Goal: Task Accomplishment & Management: Manage account settings

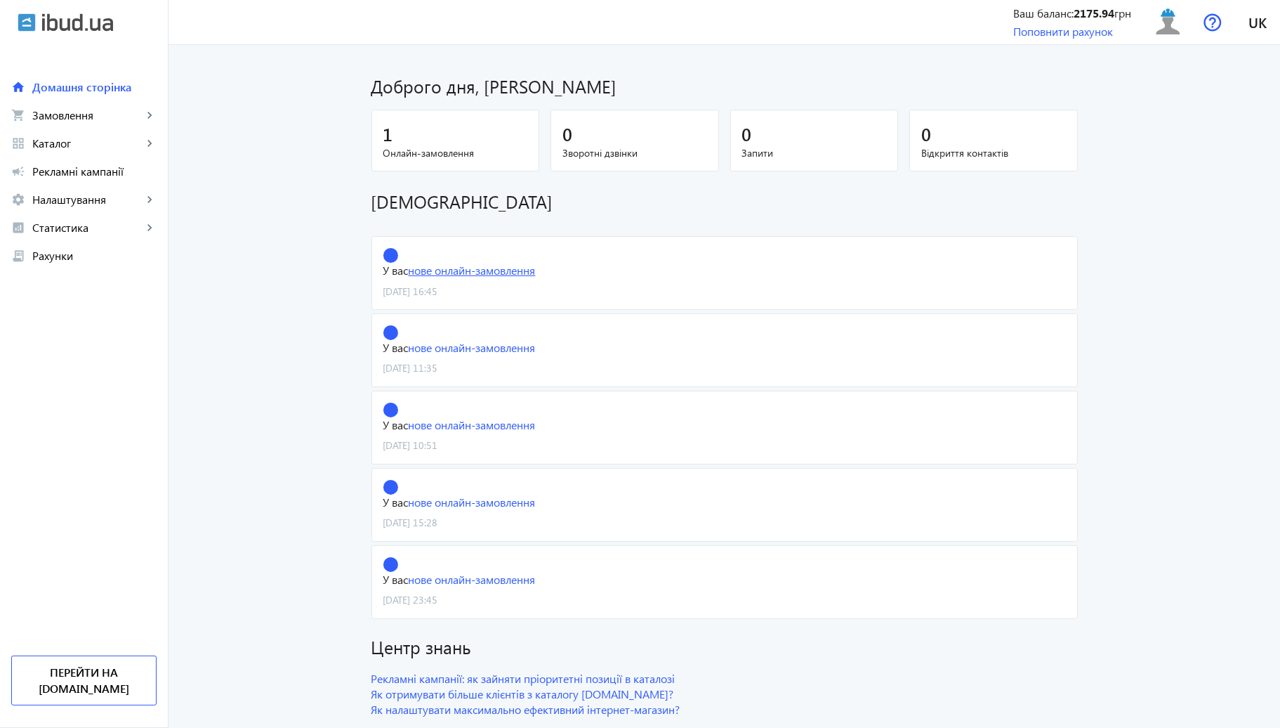
click at [433, 277] on link "нове онлайн-замовлення" at bounding box center [472, 270] width 127 height 15
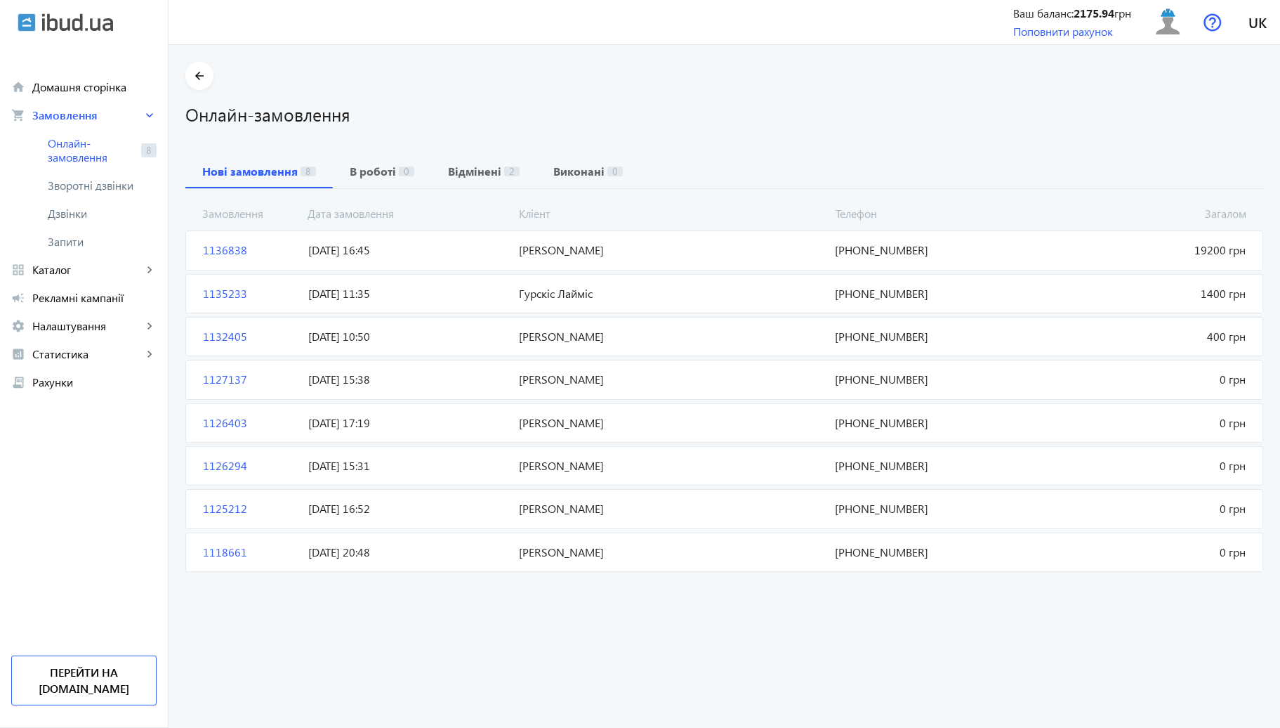
click at [572, 250] on span "[PERSON_NAME]" at bounding box center [671, 249] width 316 height 15
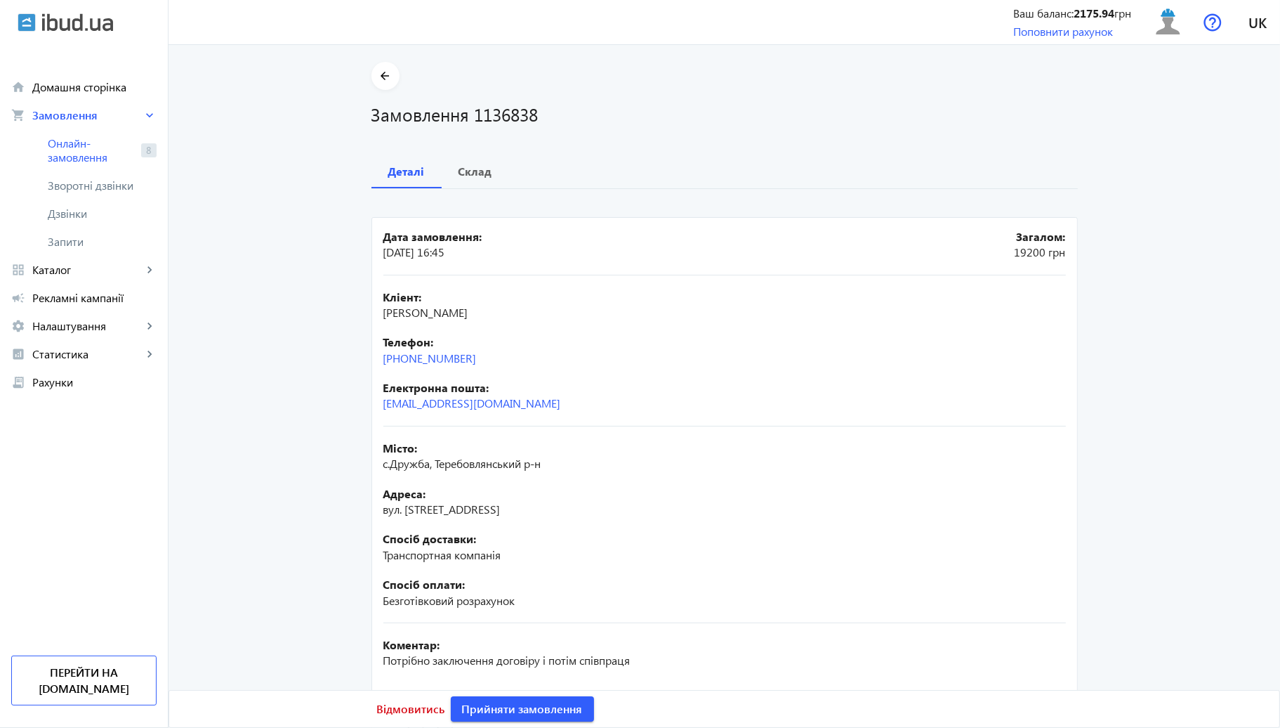
click at [1210, 329] on main "arrow_back Замовлення 1136838 Деталі Склад Дата замовлення: [DATE] 16:45 Загало…" at bounding box center [725, 420] width 1112 height 717
click at [1116, 357] on main "arrow_back Замовлення 1136838 Деталі Склад Дата замовлення: 30.09.2025 16:45 За…" at bounding box center [725, 420] width 1112 height 717
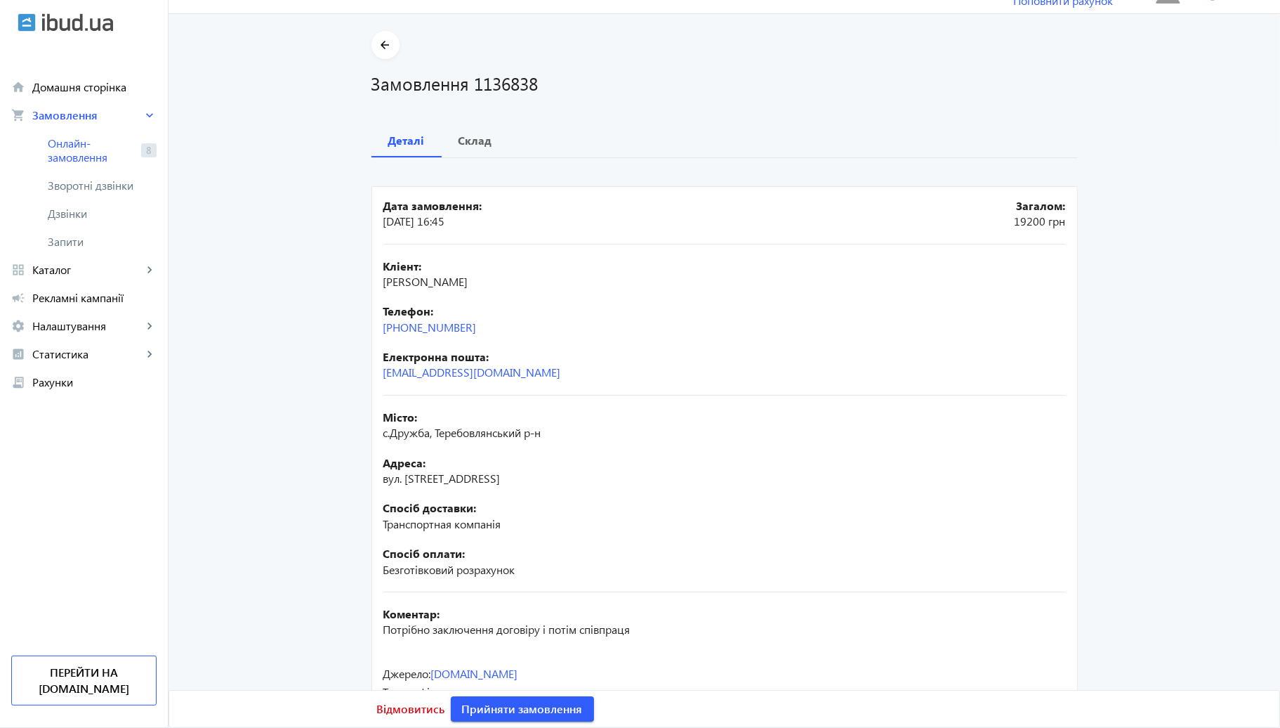
scroll to position [98, 0]
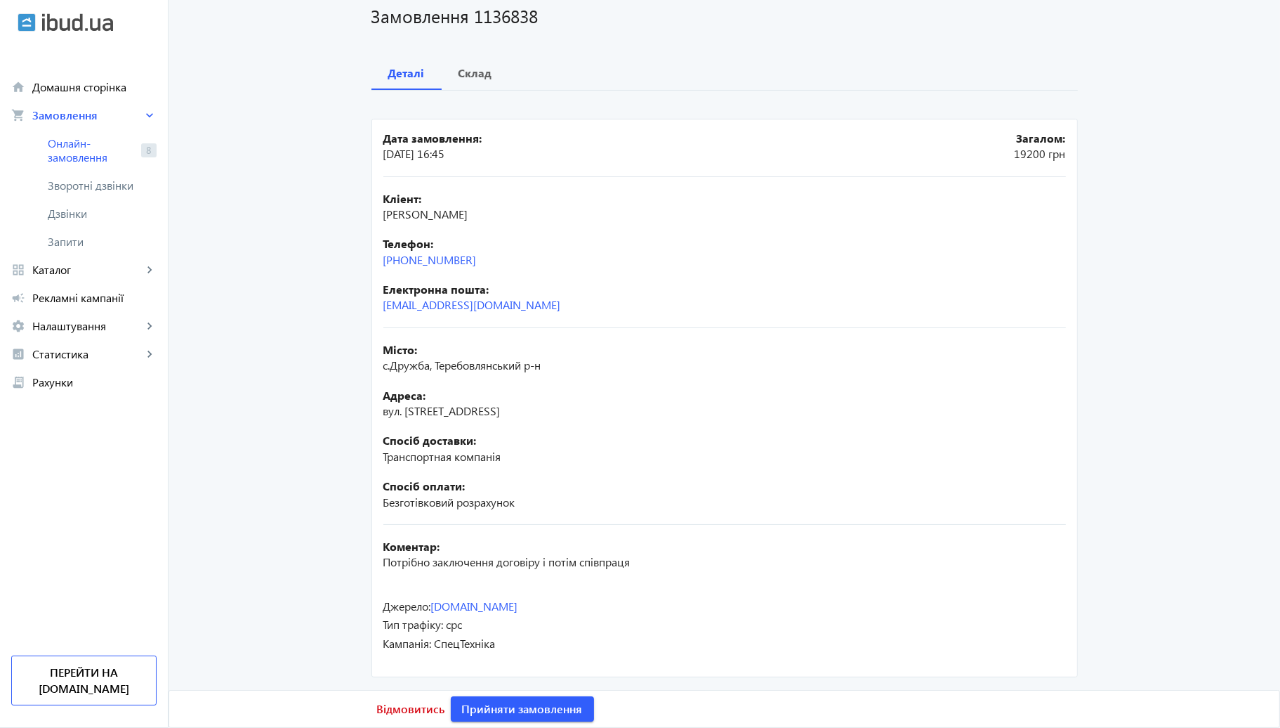
drag, startPoint x: 1090, startPoint y: 554, endPoint x: 1078, endPoint y: 551, distance: 12.4
click at [1090, 554] on main "arrow_back Замовлення 1136838 Деталі Склад Дата замовлення: 30.09.2025 16:45 За…" at bounding box center [725, 321] width 1112 height 717
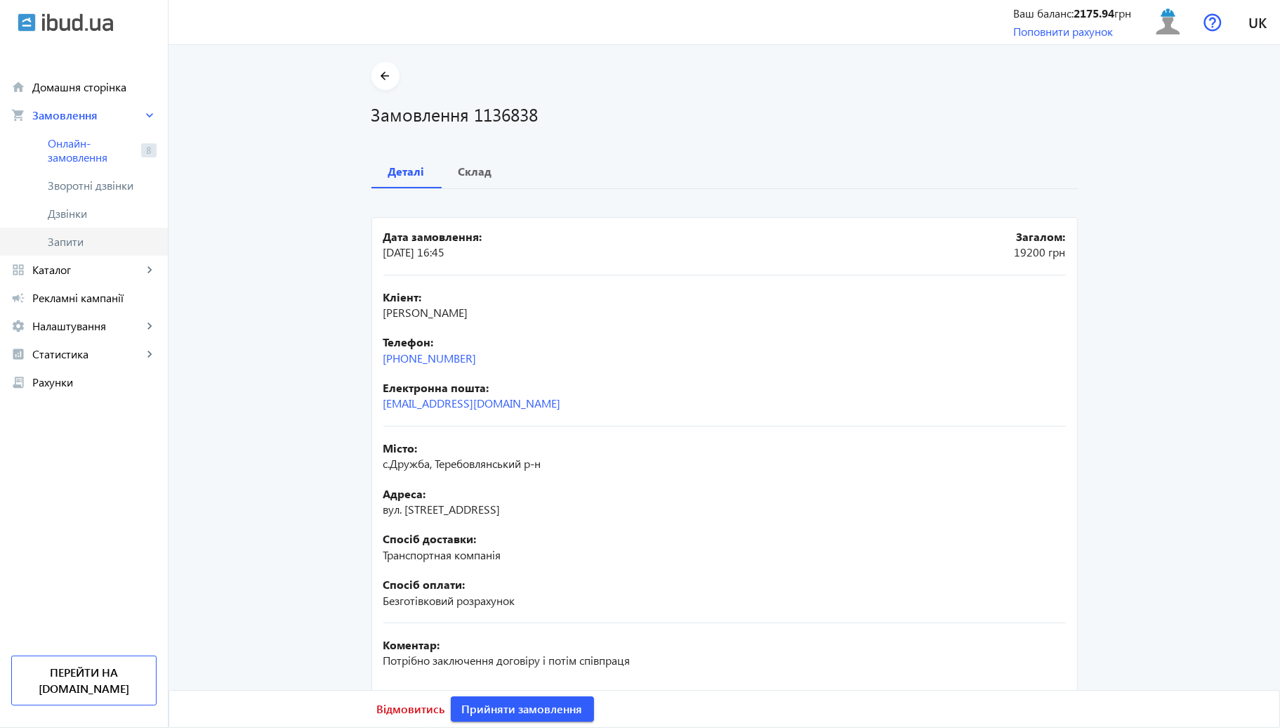
scroll to position [0, 0]
click at [379, 83] on mat-icon "arrow_back" at bounding box center [385, 76] width 18 height 18
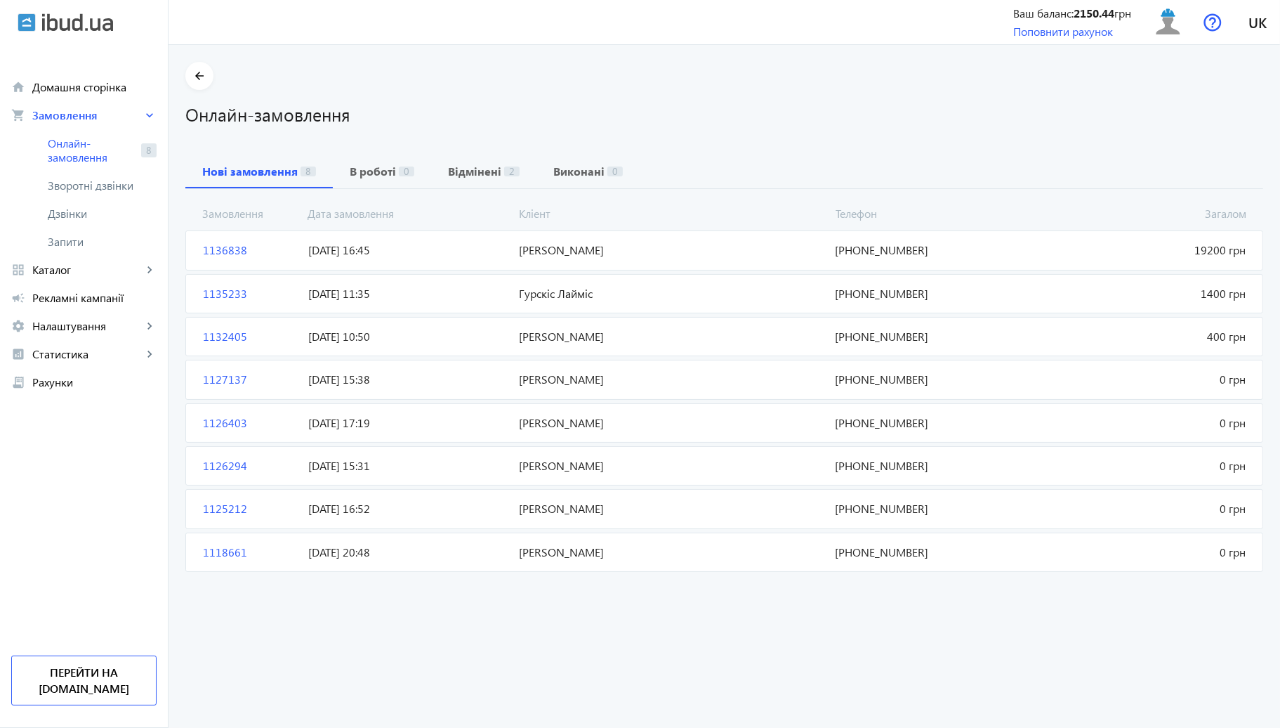
click at [1177, 258] on mat-card "1136838 [PERSON_NAME] Загалом 19200 грн [DATE] 16:45 [PHONE_NUMBER]" at bounding box center [724, 249] width 1078 height 39
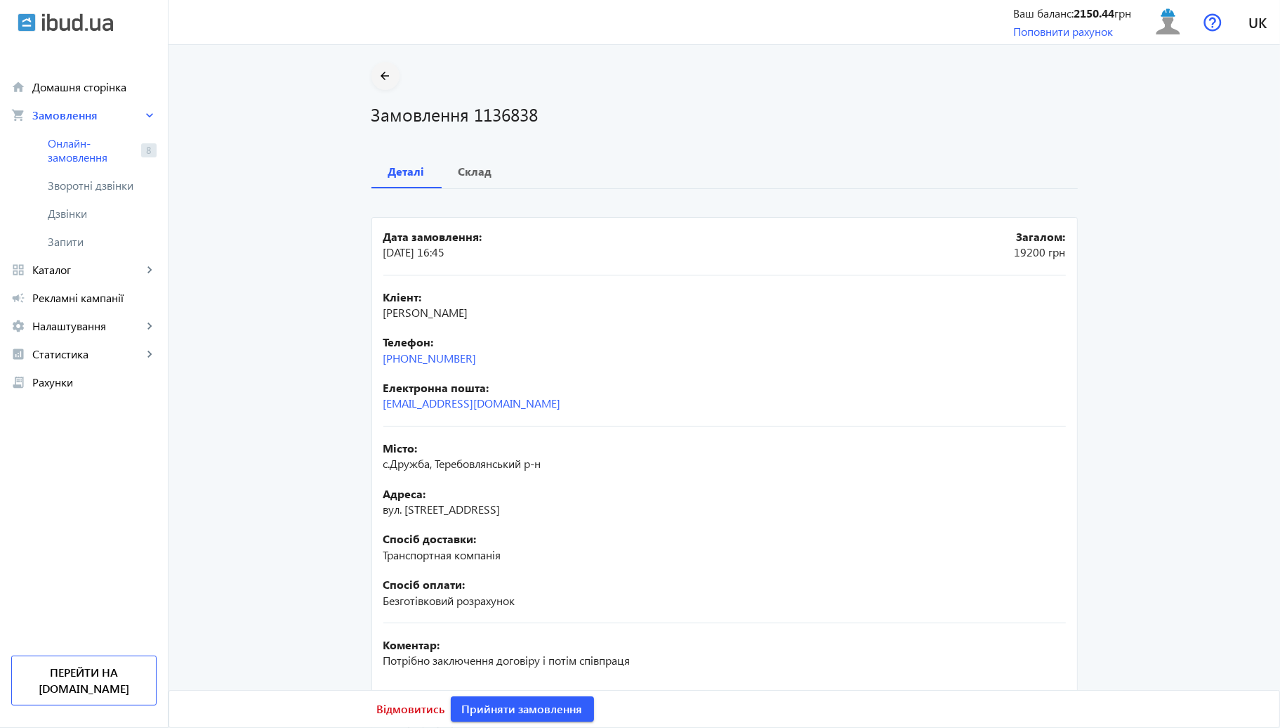
click at [376, 73] on mat-icon "arrow_back" at bounding box center [385, 76] width 18 height 18
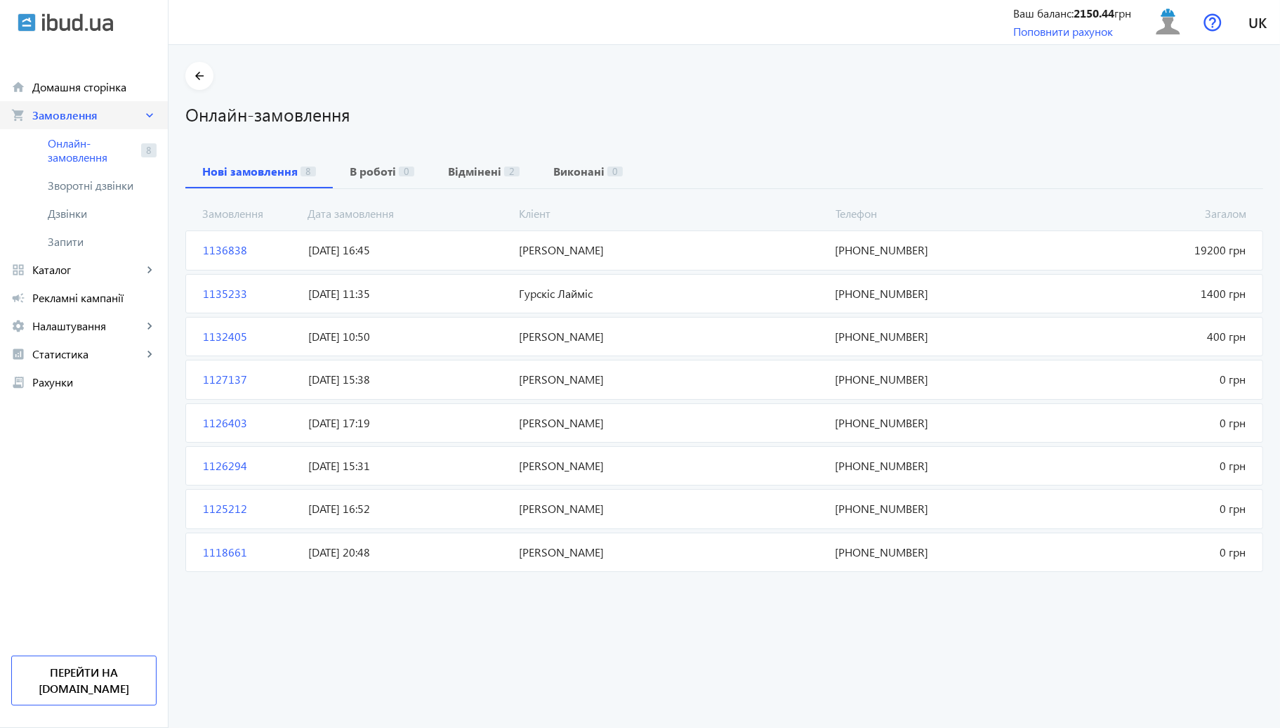
click at [109, 122] on link "shopping_cart Замовлення keyboard_arrow_right" at bounding box center [84, 115] width 168 height 28
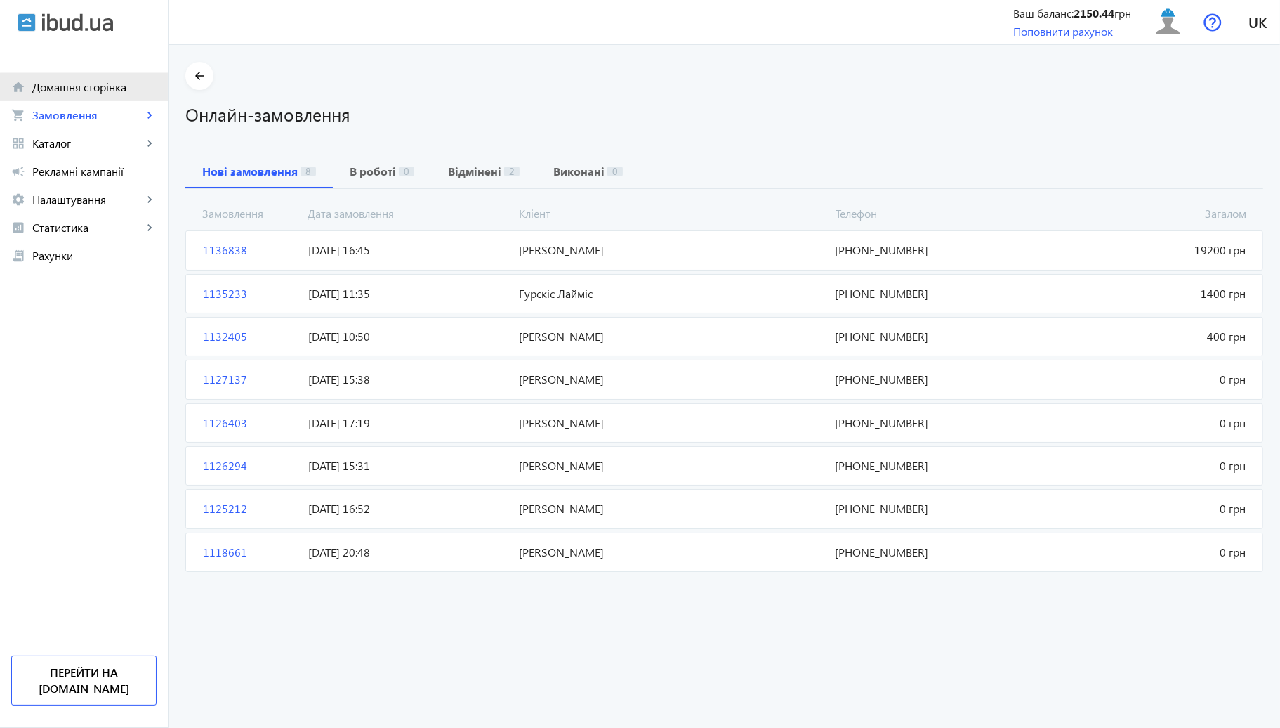
click at [91, 92] on span "Домашня сторінка" at bounding box center [94, 87] width 124 height 14
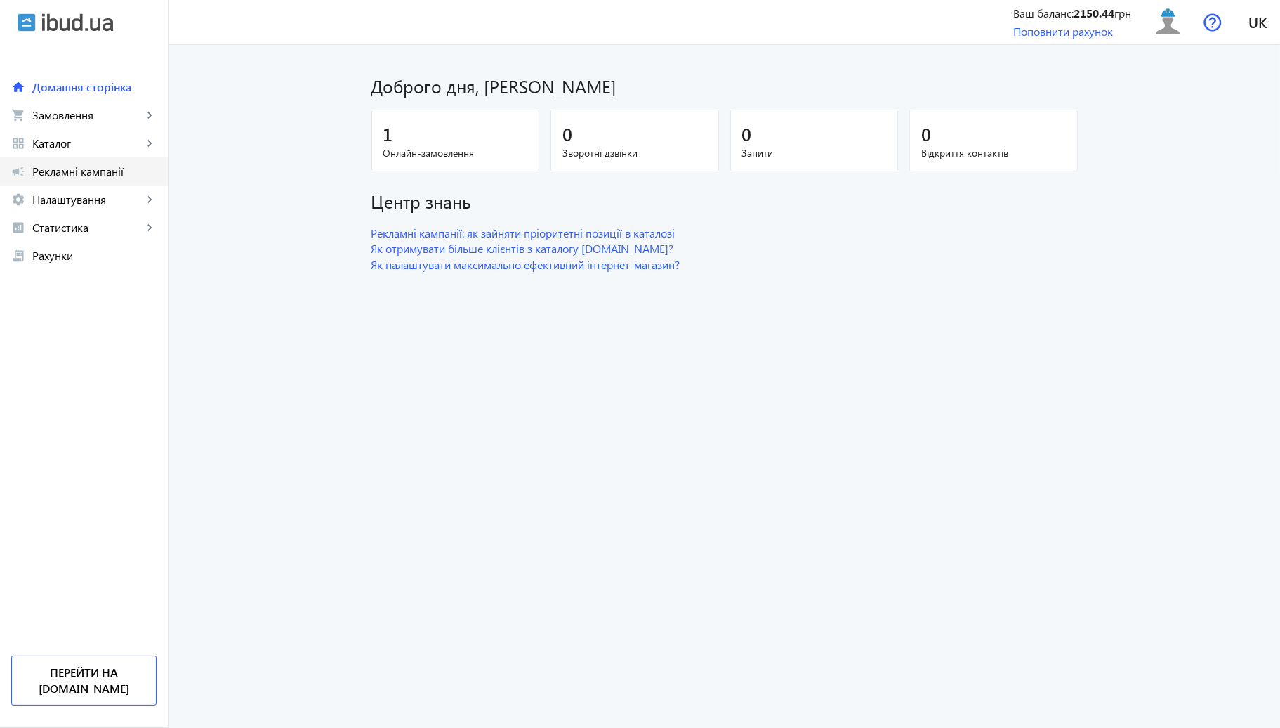
click at [84, 172] on span "Рекламні кампанії" at bounding box center [94, 171] width 124 height 14
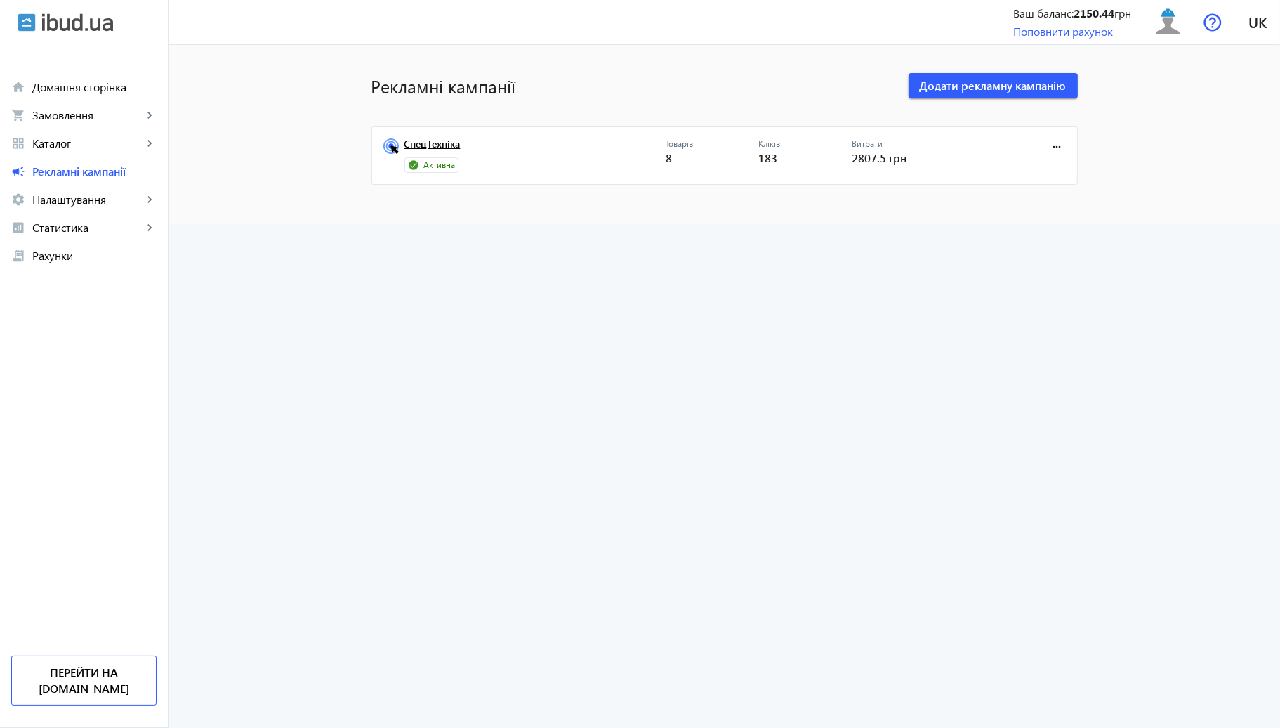
click at [449, 145] on link "СпецТехніка" at bounding box center [535, 148] width 261 height 20
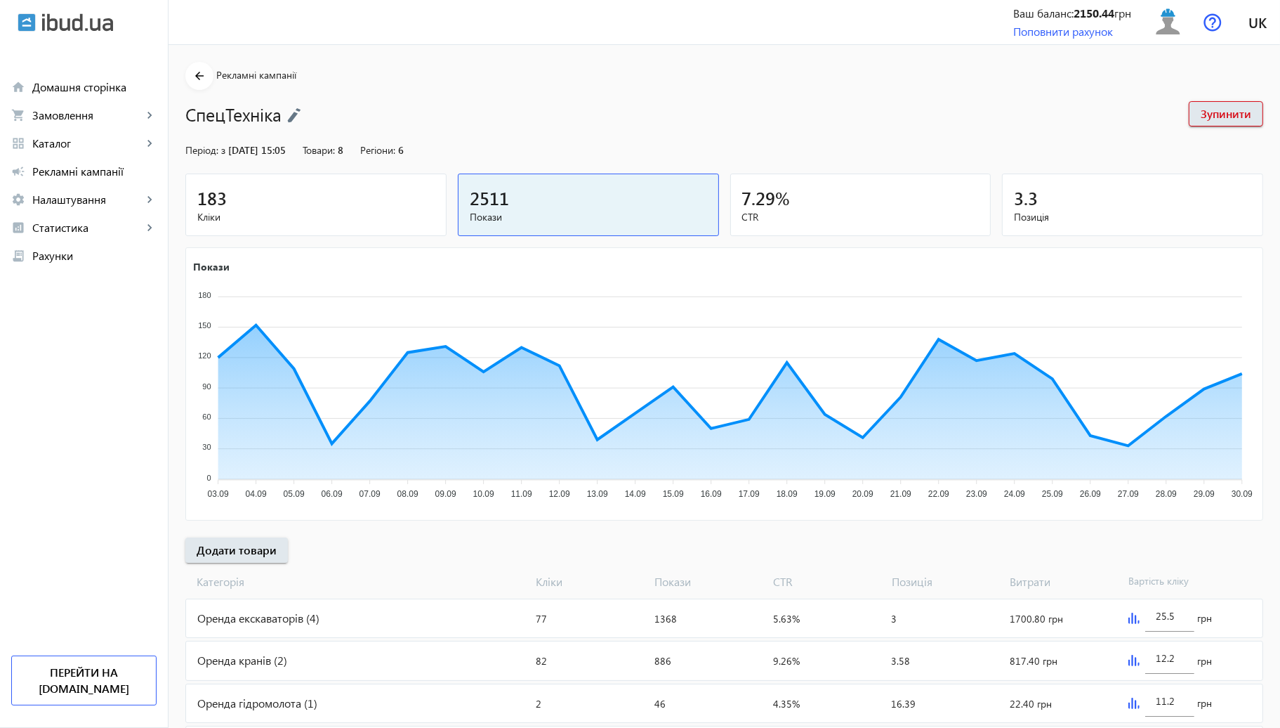
click at [341, 179] on mat-card "183 Кліки" at bounding box center [315, 204] width 261 height 63
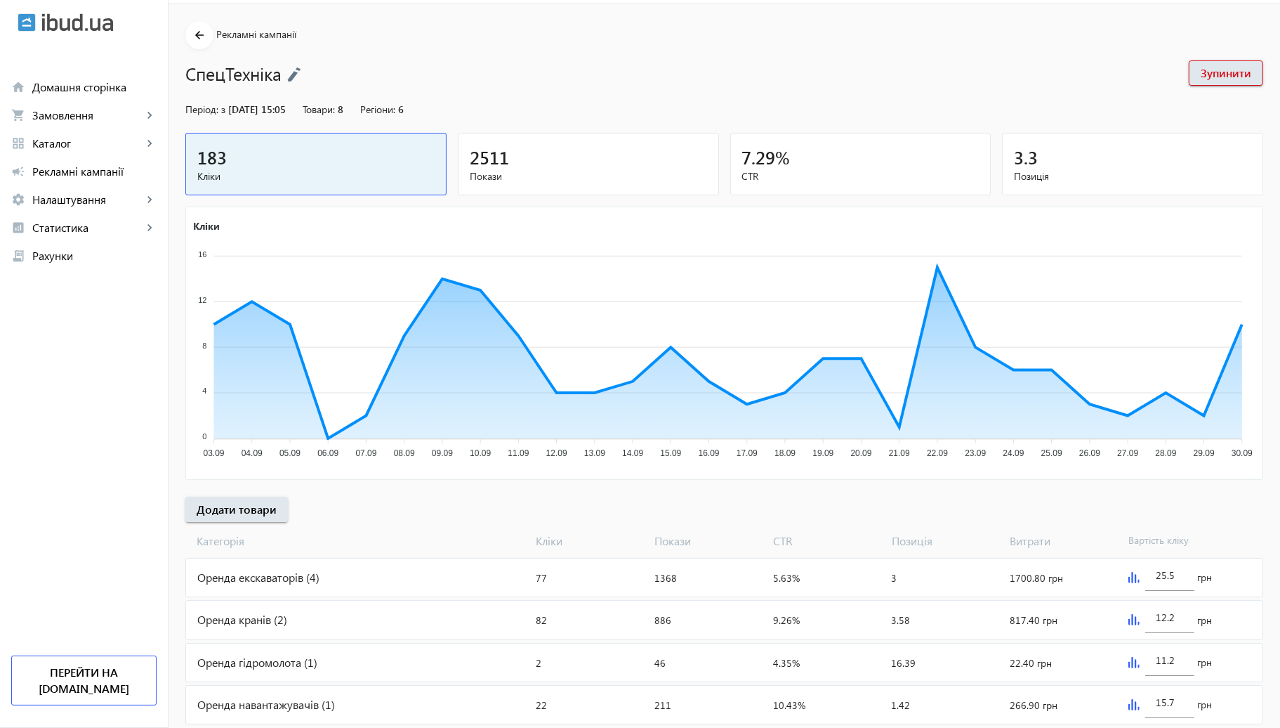
scroll to position [77, 0]
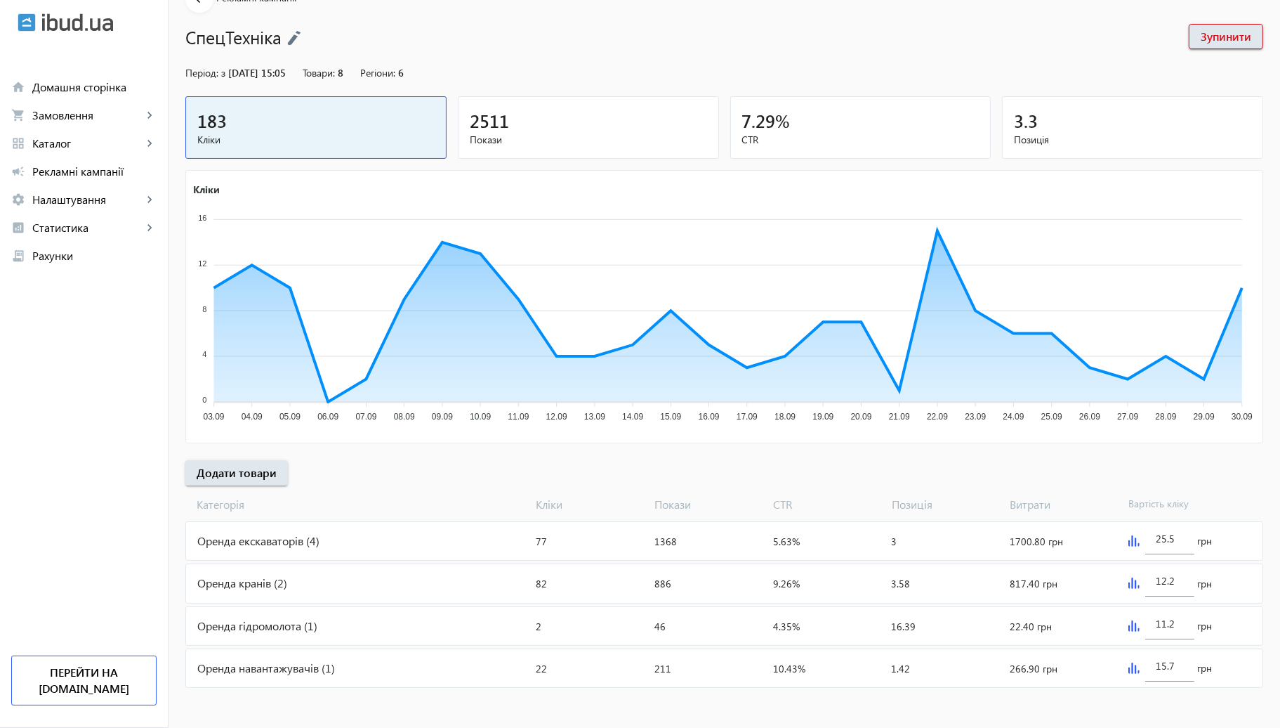
click at [1129, 579] on img at bounding box center [1134, 582] width 11 height 11
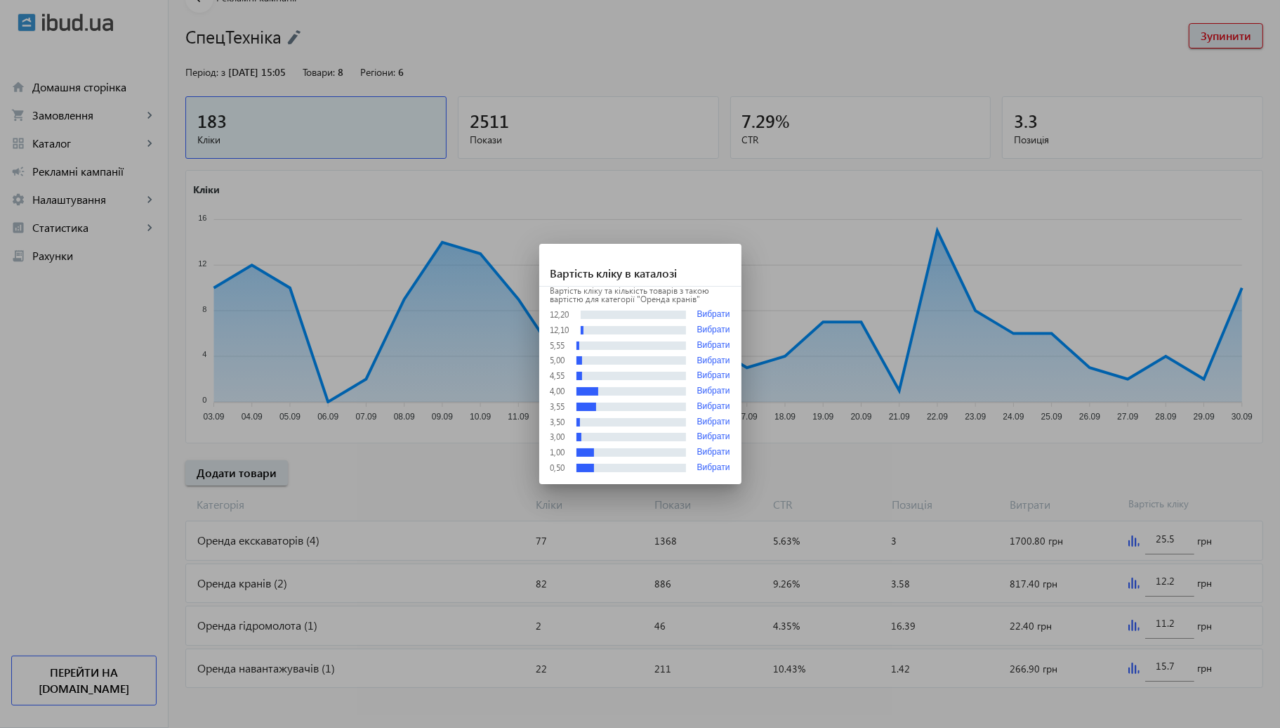
click at [862, 464] on div at bounding box center [640, 364] width 1280 height 728
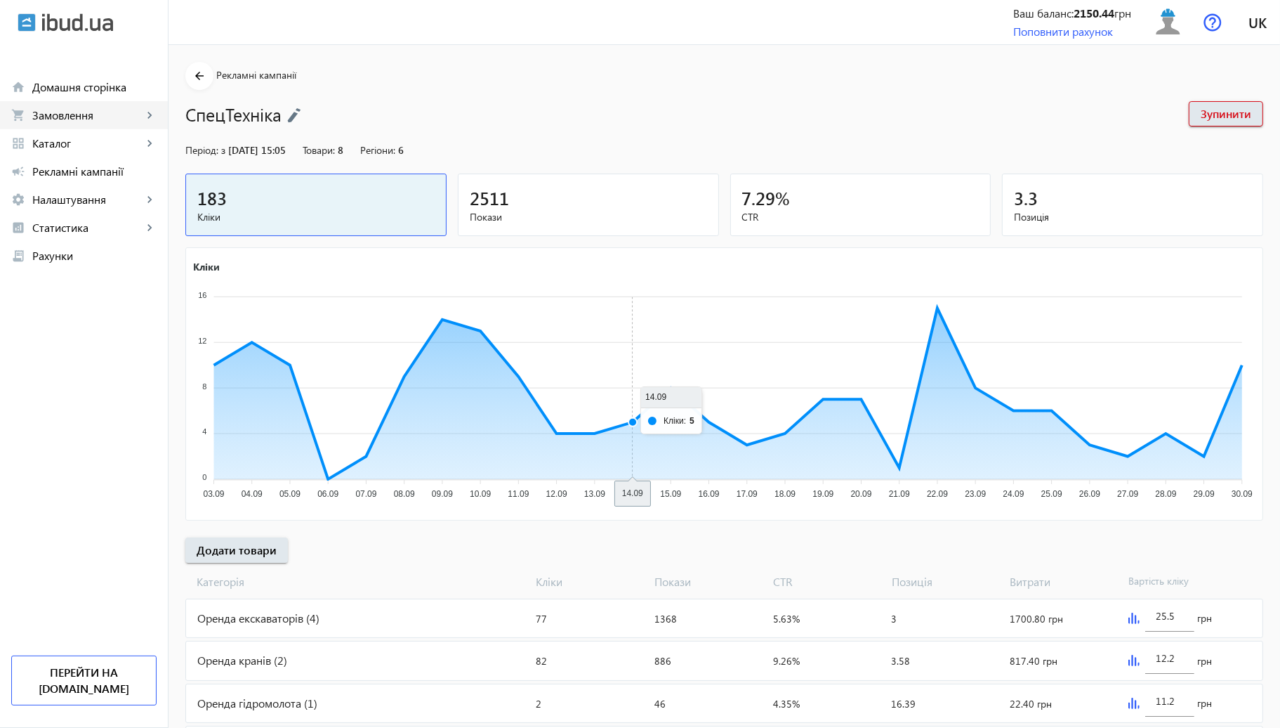
scroll to position [77, 0]
